Goal: Task Accomplishment & Management: Manage account settings

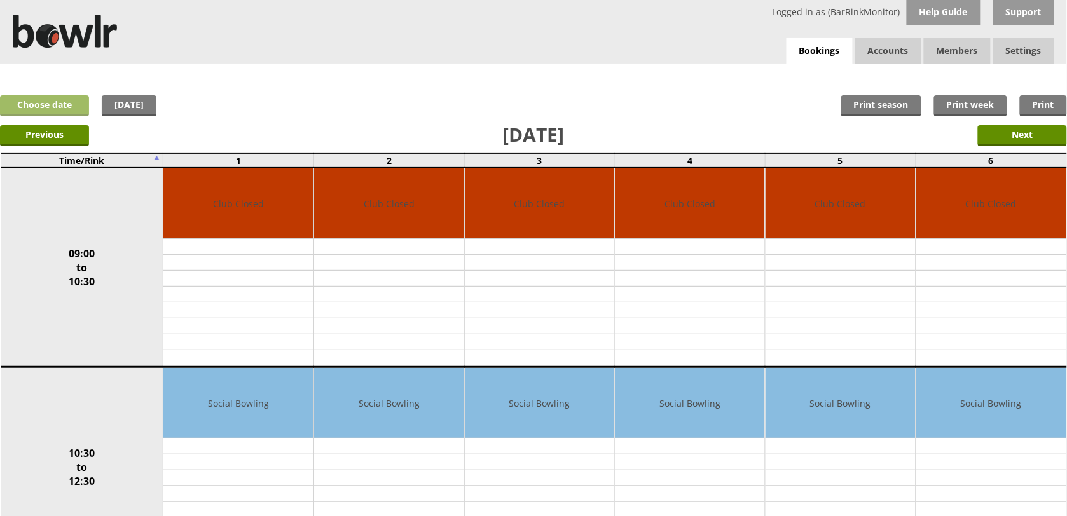
click at [58, 103] on link "Choose date" at bounding box center [44, 105] width 89 height 21
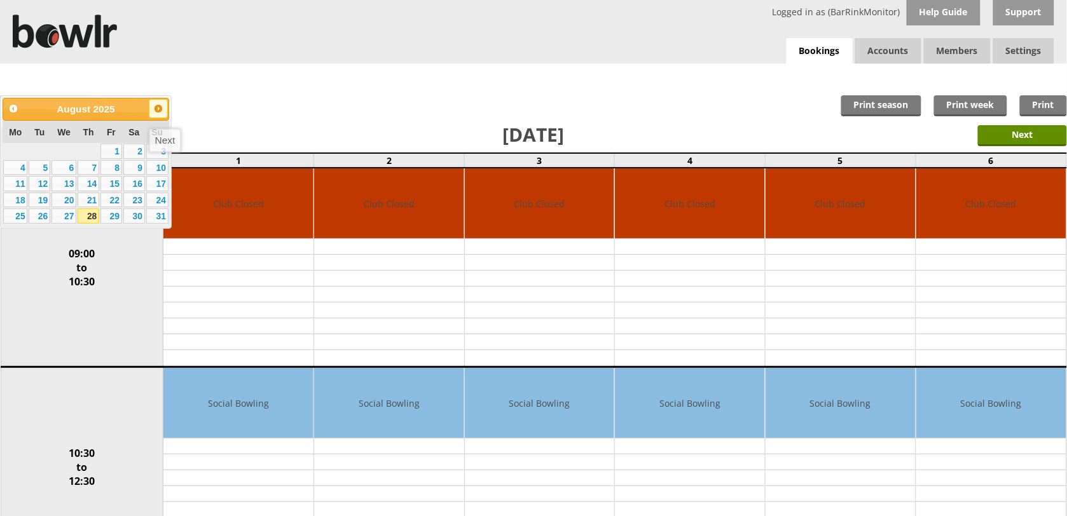
click at [159, 111] on span "Next" at bounding box center [158, 109] width 10 height 10
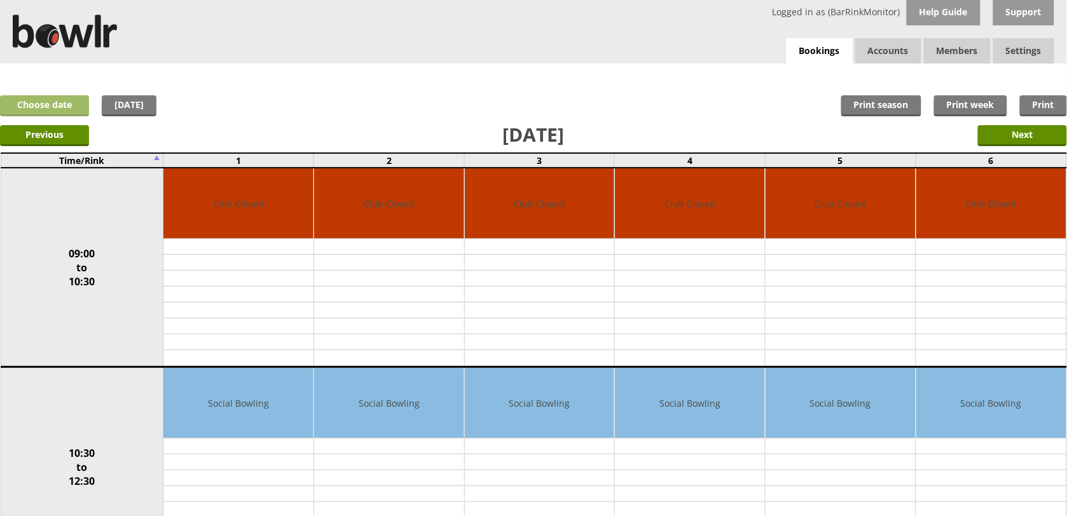
click at [55, 111] on link "Choose date" at bounding box center [44, 105] width 89 height 21
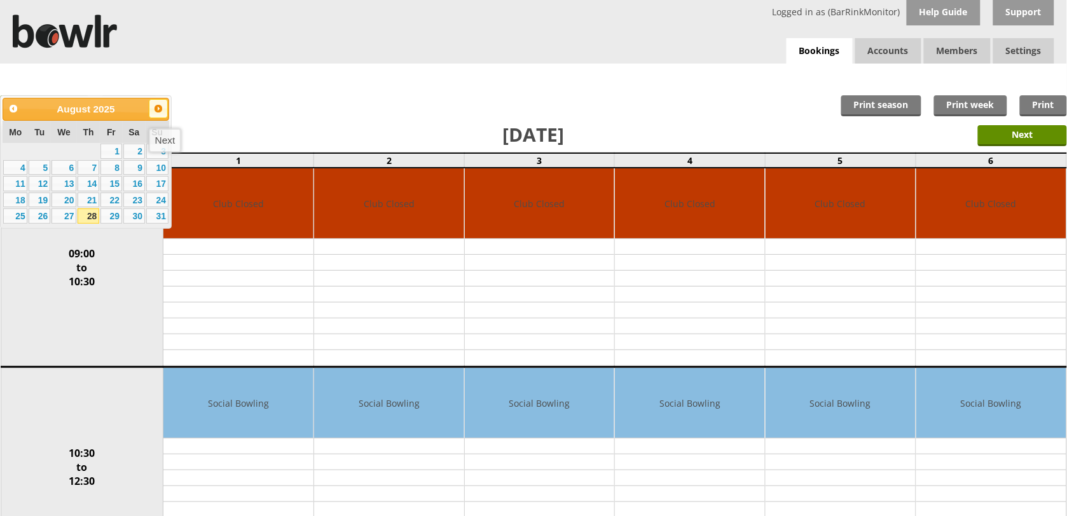
click at [163, 110] on span "Next" at bounding box center [158, 109] width 10 height 10
click at [90, 148] on link "4" at bounding box center [89, 151] width 22 height 15
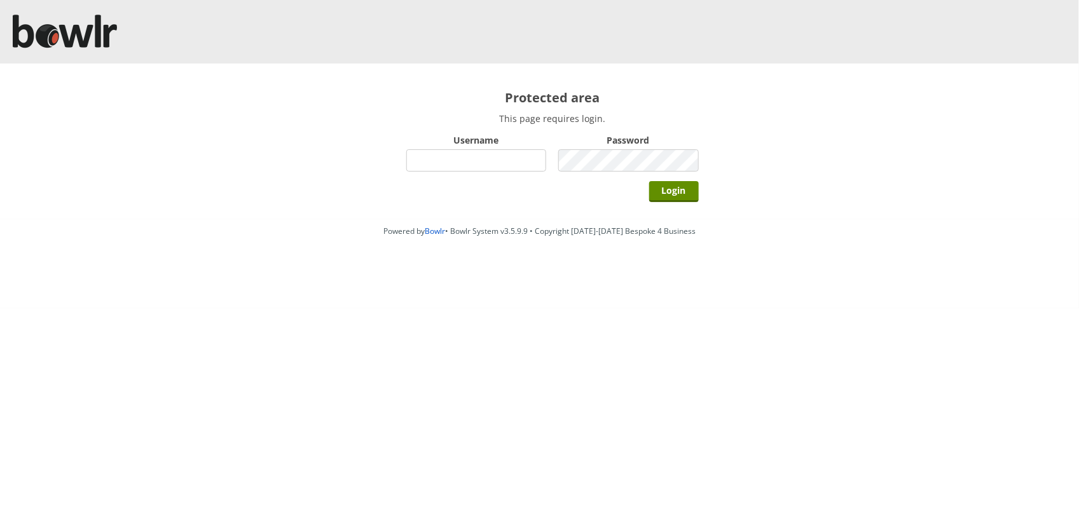
click at [491, 149] on input "Username" at bounding box center [476, 160] width 140 height 22
type input "BarRinkMonitor"
click at [649, 181] on input "Login" at bounding box center [674, 191] width 50 height 21
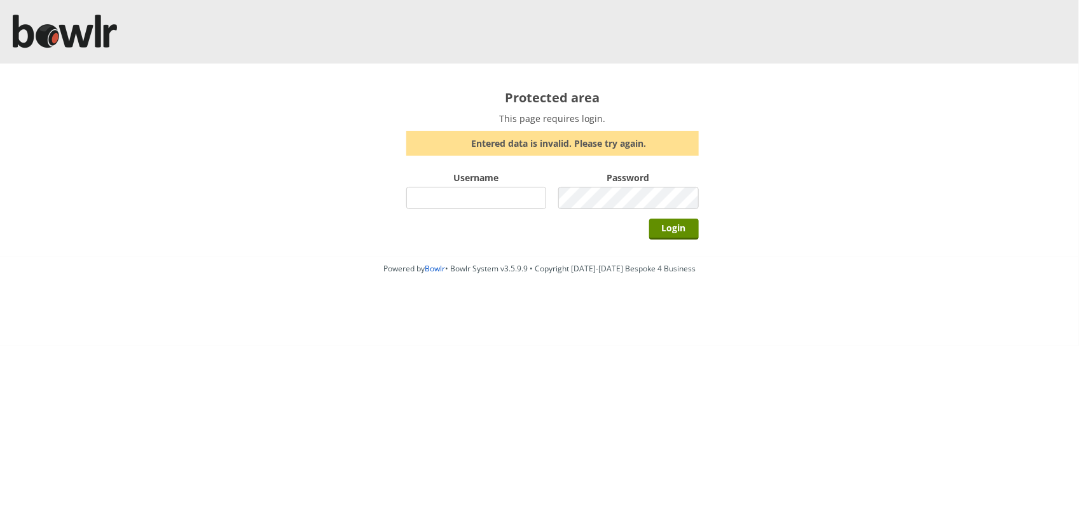
click at [525, 200] on input "Username" at bounding box center [476, 198] width 140 height 22
type input "BarRinkMonitor"
click at [649, 219] on input "Login" at bounding box center [674, 229] width 50 height 21
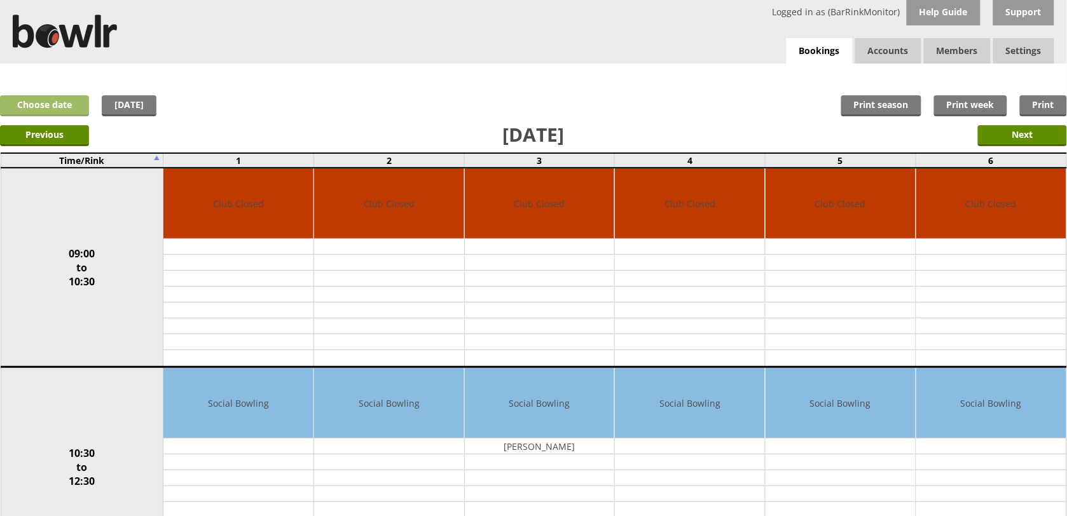
click at [45, 104] on link "Choose date" at bounding box center [44, 105] width 89 height 21
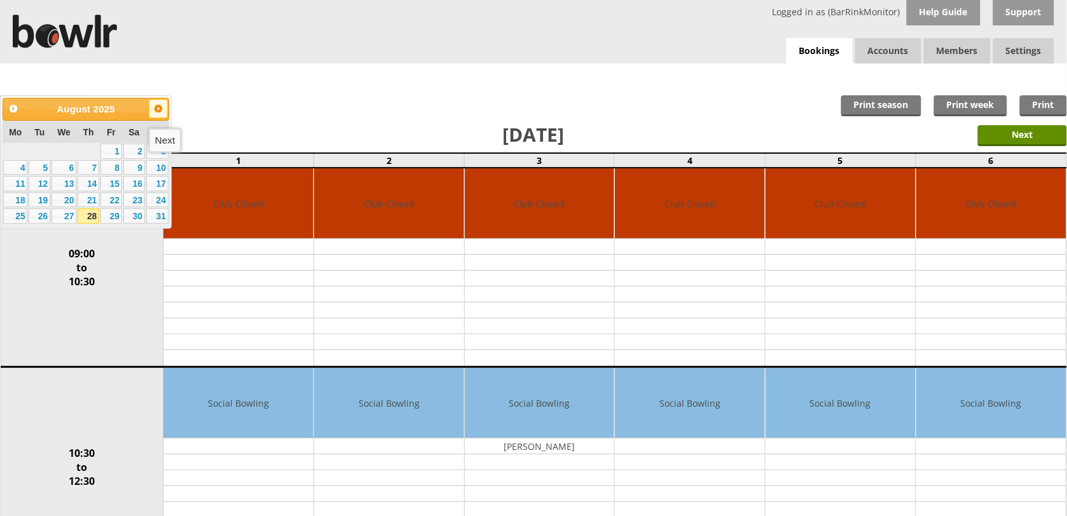
click at [160, 109] on span "Next" at bounding box center [158, 109] width 10 height 10
click at [90, 146] on link "4" at bounding box center [89, 151] width 22 height 15
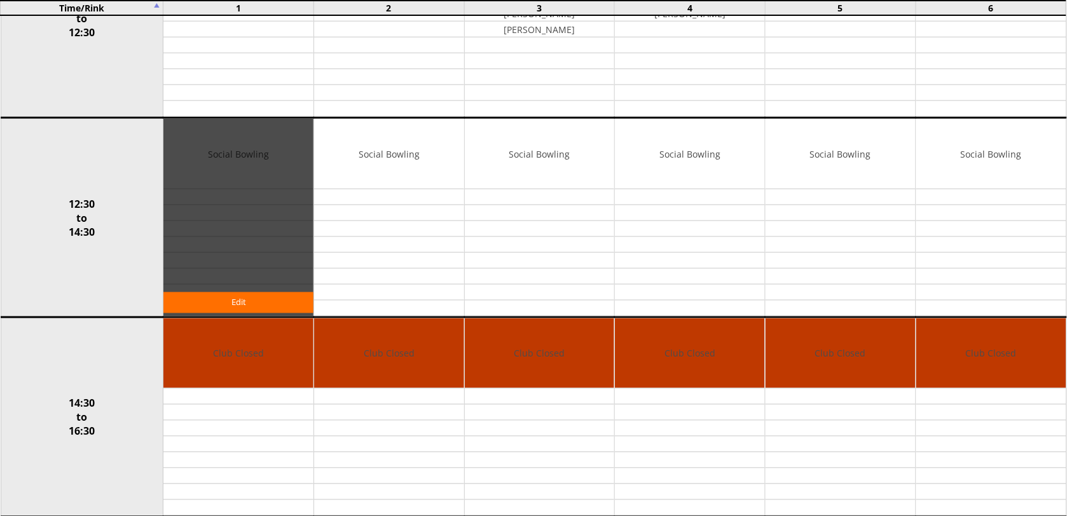
scroll to position [477, 0]
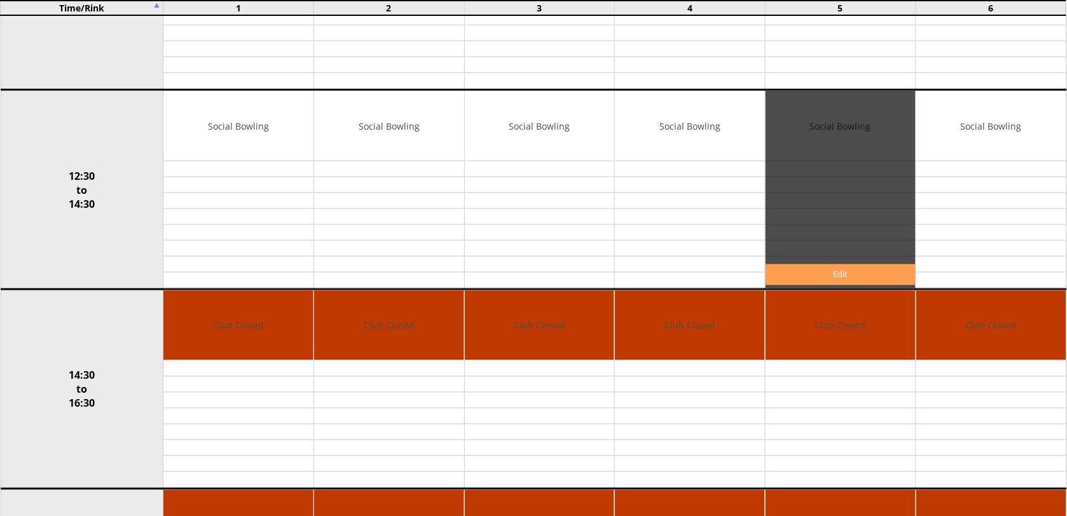
click at [836, 273] on link "Edit" at bounding box center [840, 274] width 150 height 21
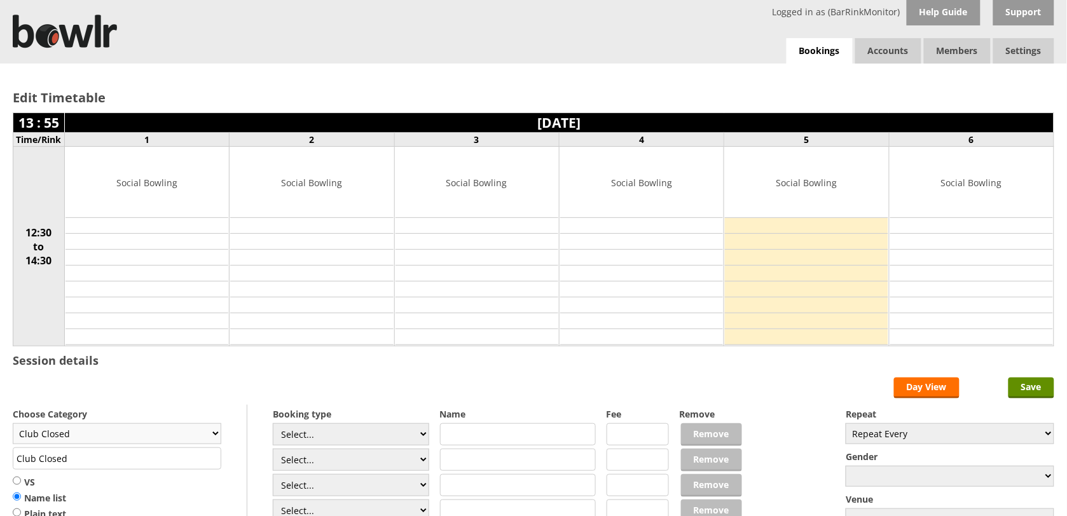
click at [189, 433] on select "Club Closed Singles League Triples League Pairs League Friendly Social Bowling …" at bounding box center [117, 433] width 208 height 21
select select "119"
click at [13, 425] on select "Club Closed Singles League Triples League Pairs League Friendly Social Bowling …" at bounding box center [117, 433] width 208 height 21
type input "Social Bowling"
click at [379, 442] on select "Select... Club Competition (Member) Club Competition (Visitor) National (Member…" at bounding box center [351, 434] width 156 height 22
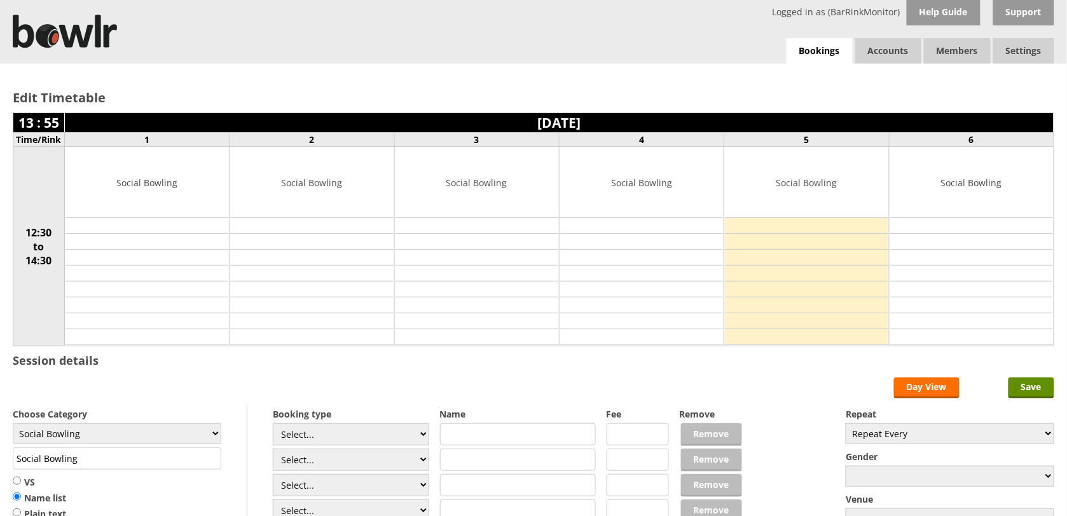
select select "1_50"
click at [273, 425] on select "Select... Club Competition (Member) Club Competition (Visitor) National (Member…" at bounding box center [351, 434] width 156 height 22
type input "5.0000"
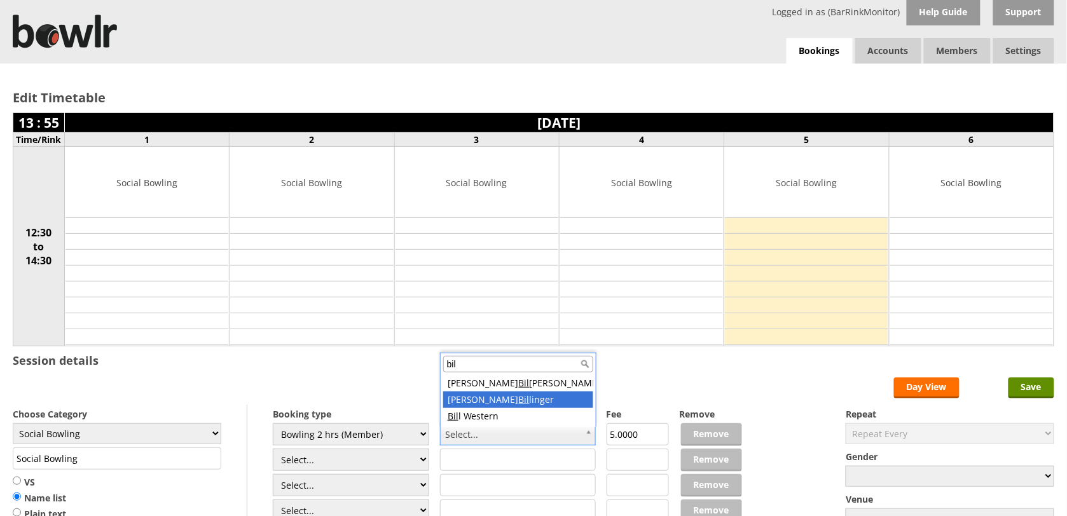
type input "bil"
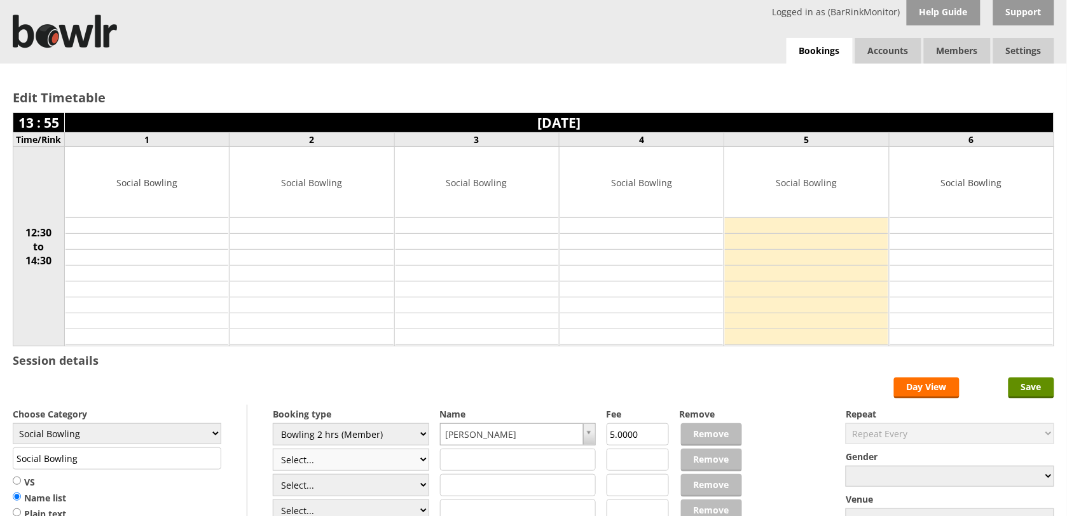
click at [419, 460] on select "Select... Club Competition (Member) Club Competition (Visitor) National (Member…" at bounding box center [351, 460] width 156 height 22
select select "1_50"
click at [273, 451] on select "Select... Club Competition (Member) Club Competition (Visitor) National (Member…" at bounding box center [351, 460] width 156 height 22
type input "5.0000"
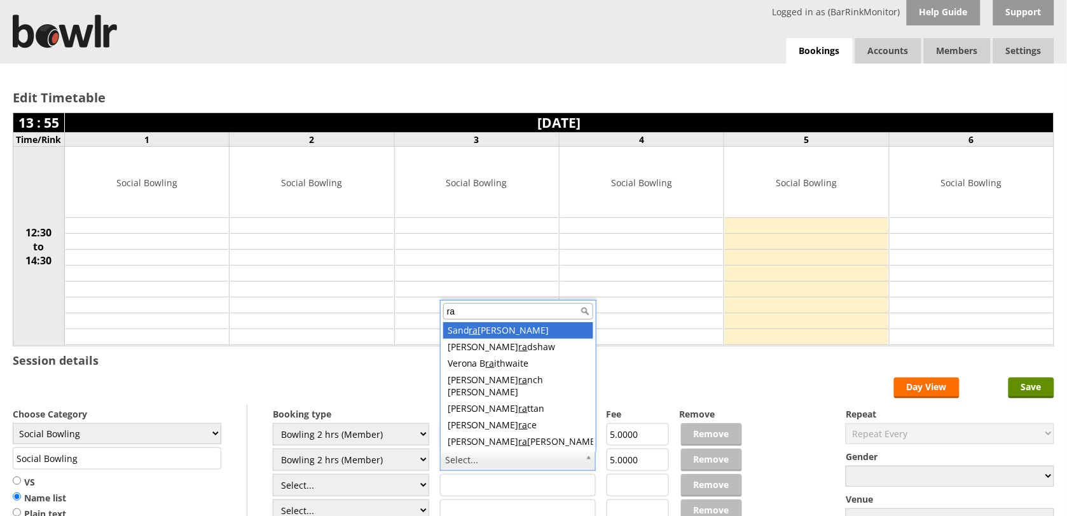
type input "r"
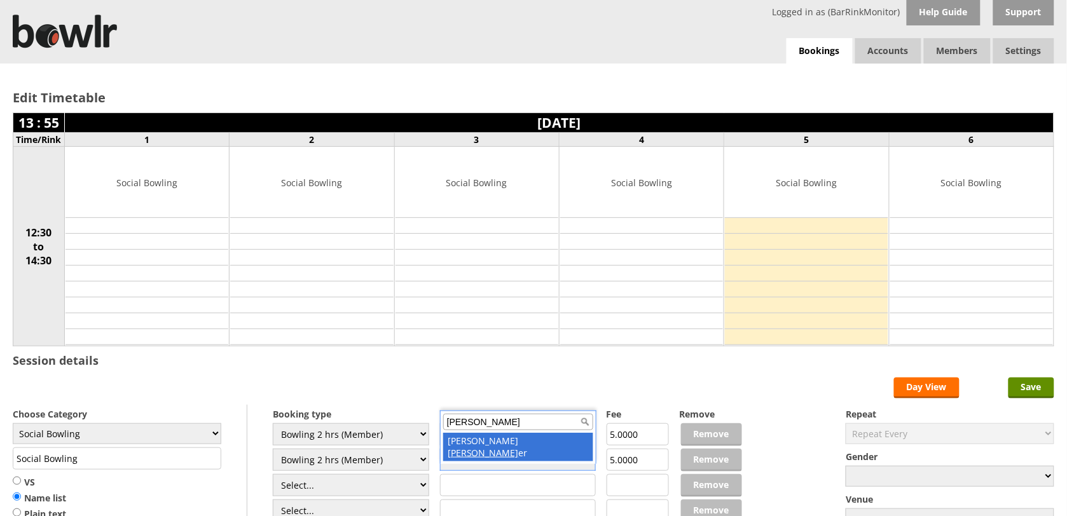
type input "hopp"
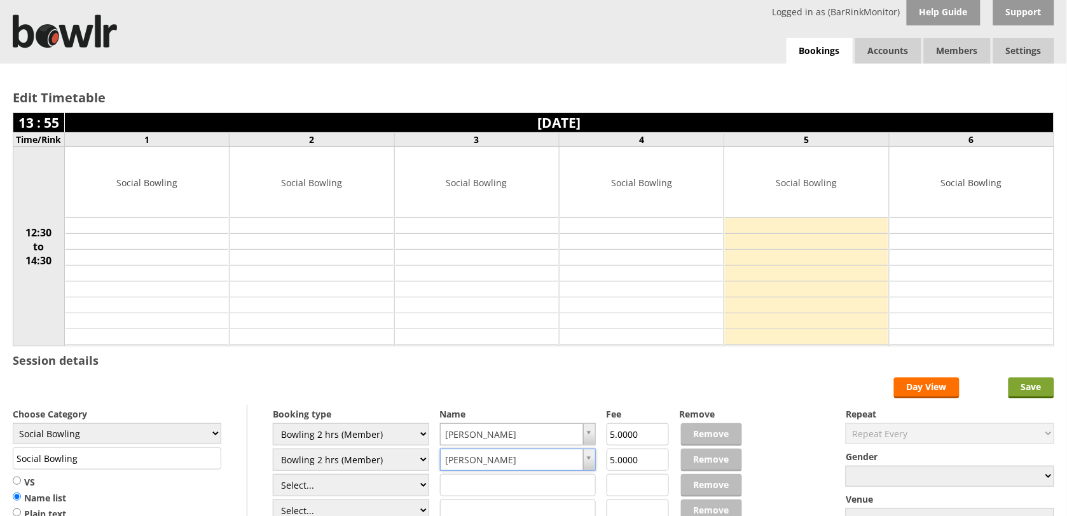
click at [1025, 390] on input "Save" at bounding box center [1031, 388] width 46 height 21
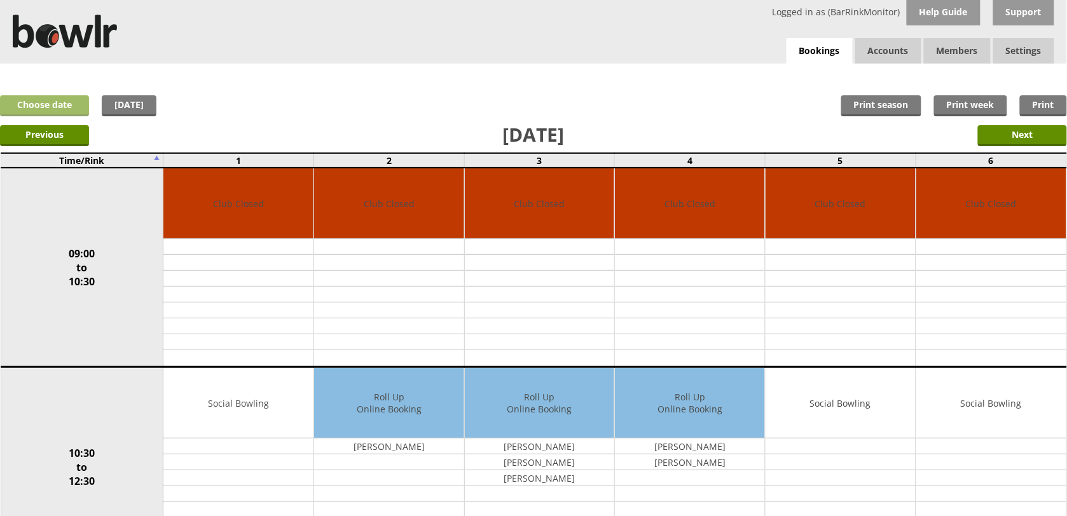
click at [70, 102] on link "Choose date" at bounding box center [44, 105] width 89 height 21
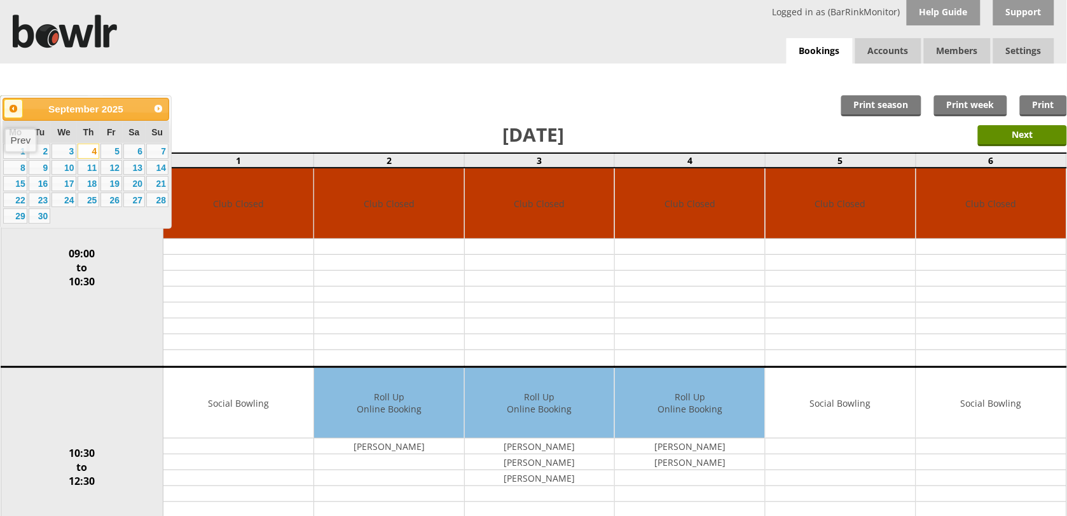
click at [15, 109] on span "Prev" at bounding box center [13, 109] width 10 height 10
click at [87, 217] on link "28" at bounding box center [89, 215] width 22 height 15
